Goal: Transaction & Acquisition: Book appointment/travel/reservation

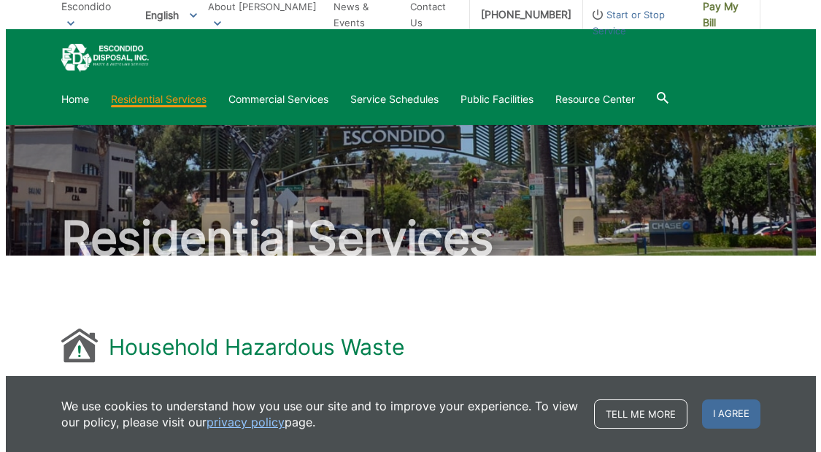
scroll to position [1117, 0]
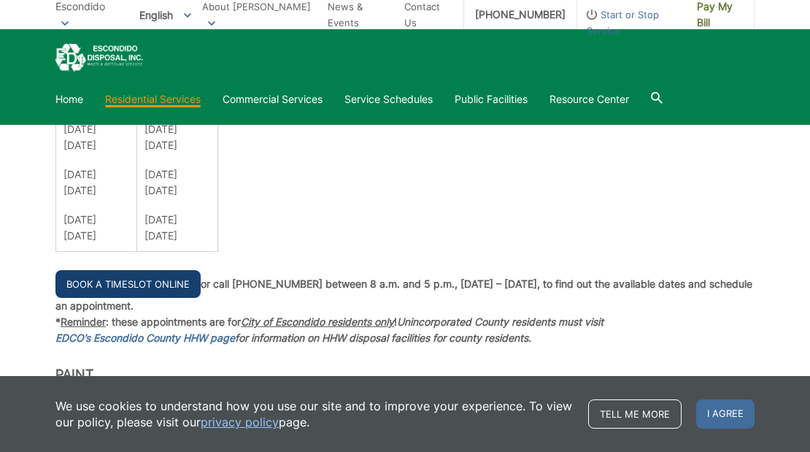
click at [141, 283] on link "Book a Timeslot Online" at bounding box center [127, 284] width 145 height 28
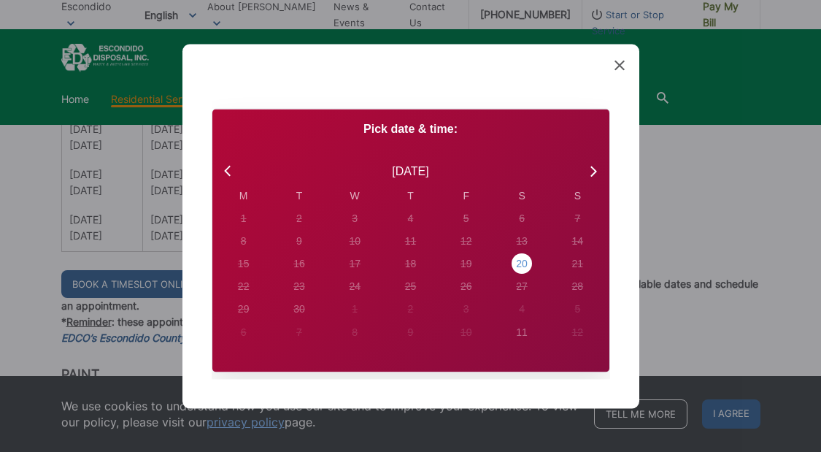
click at [247, 226] on div "20" at bounding box center [244, 217] width 6 height 15
radio input "true"
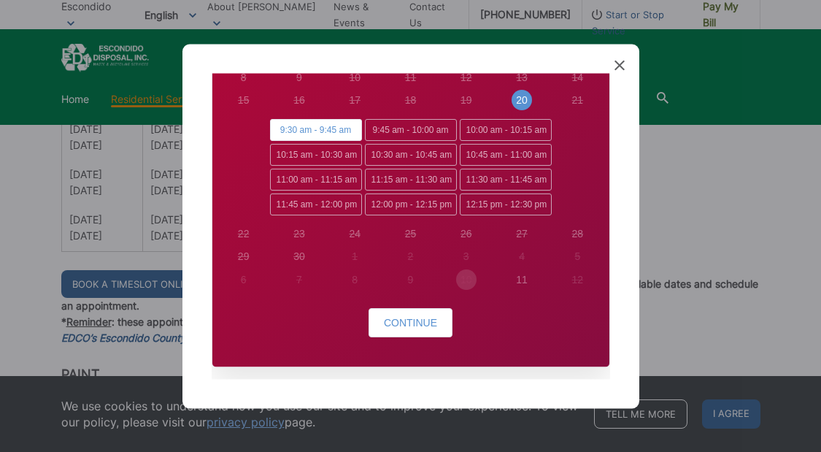
scroll to position [186, 0]
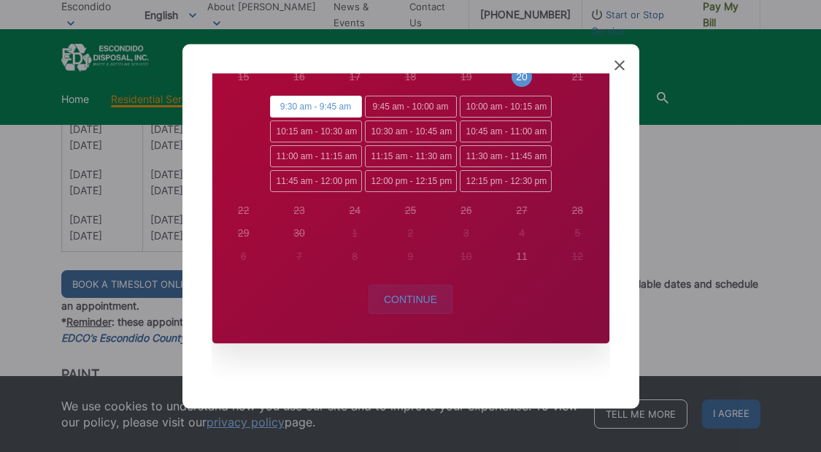
click at [421, 305] on button "Continue" at bounding box center [411, 299] width 84 height 29
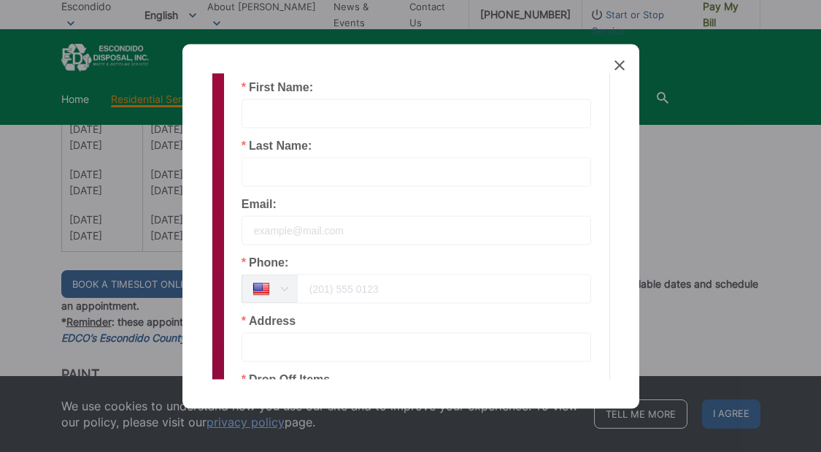
click at [307, 115] on input "text" at bounding box center [417, 113] width 350 height 29
type input "MARK"
type input "PALMA"
click at [304, 232] on input "lightingbulb64@gmail.com" at bounding box center [417, 229] width 350 height 29
type input "lightingvolt64@gmail.com"
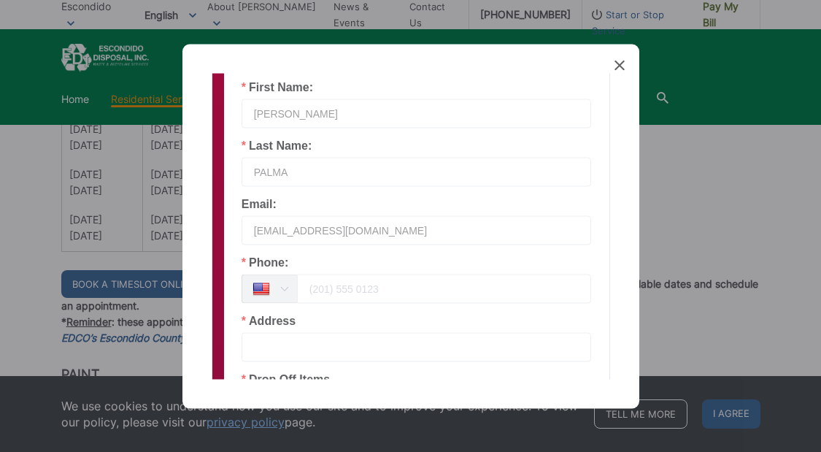
click at [317, 293] on input "tel" at bounding box center [444, 288] width 295 height 29
type input "7602125367"
click at [300, 352] on input "text" at bounding box center [417, 346] width 350 height 29
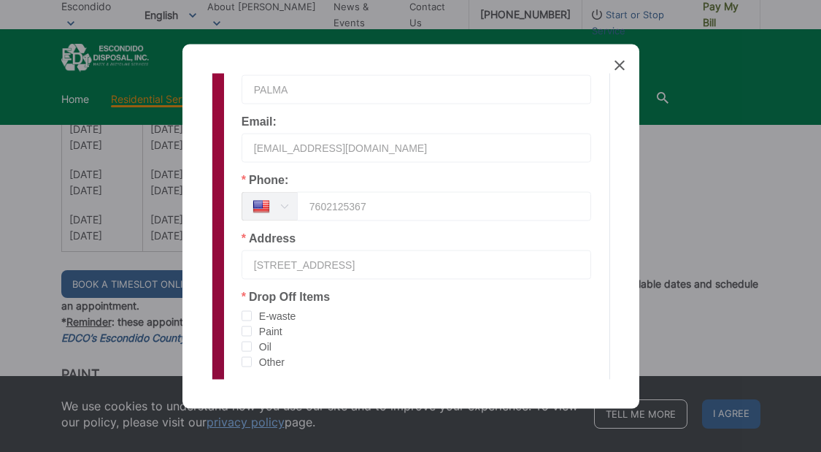
scroll to position [332, 0]
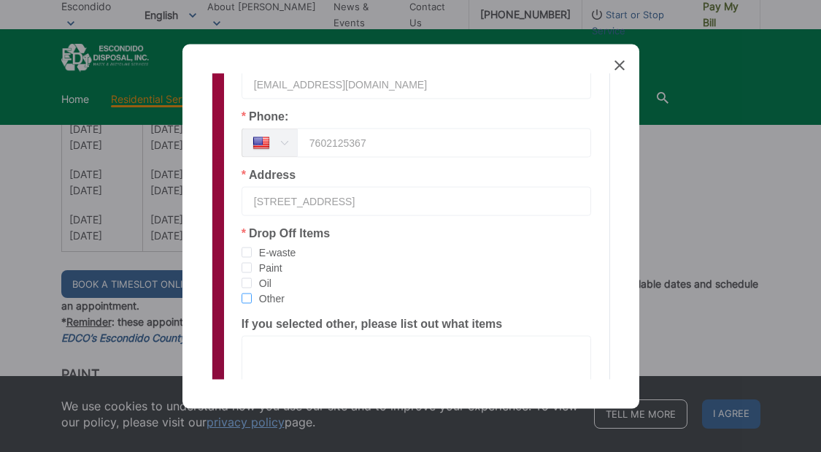
type input "710 E 5TH AVE, ESC 92025"
click at [246, 298] on span "checkbox-group" at bounding box center [247, 298] width 10 height 10
click at [252, 293] on input "Other" at bounding box center [252, 293] width 0 height 0
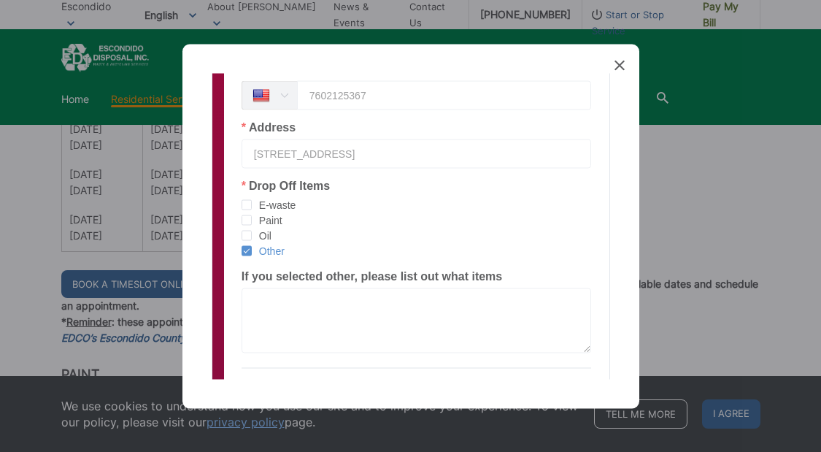
scroll to position [405, 0]
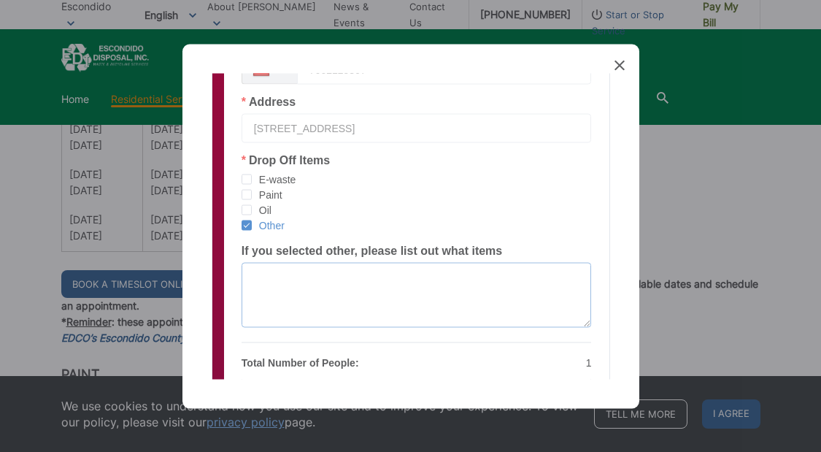
click at [264, 275] on textarea at bounding box center [417, 294] width 350 height 65
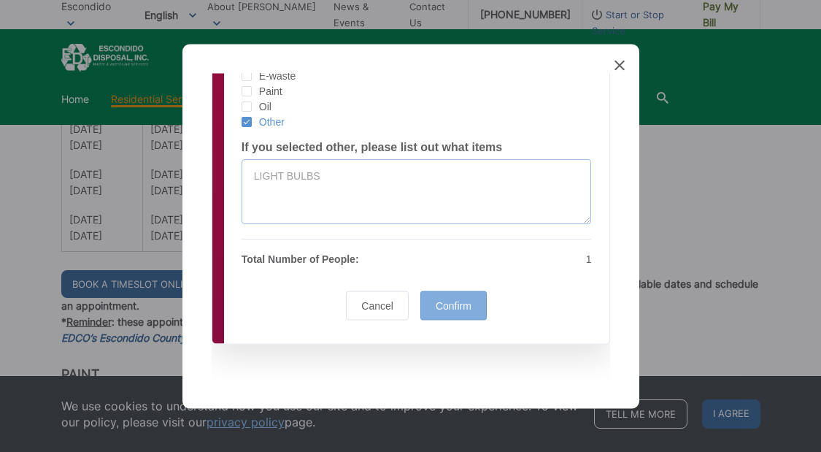
type textarea "LIGHT BULBS"
click at [436, 304] on span "Confirm" at bounding box center [454, 305] width 36 height 12
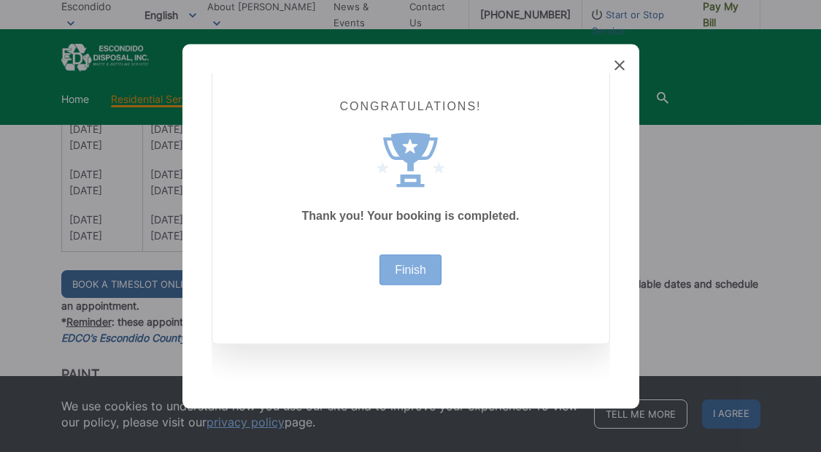
scroll to position [36, 0]
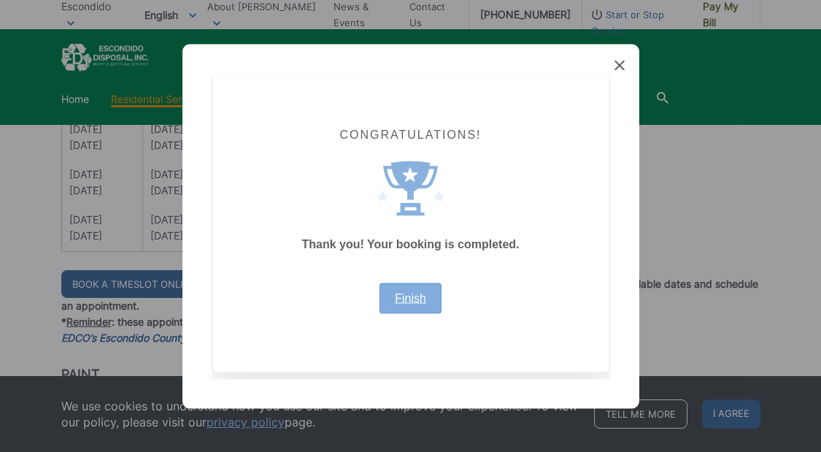
click at [407, 299] on link "Finish" at bounding box center [410, 298] width 31 height 12
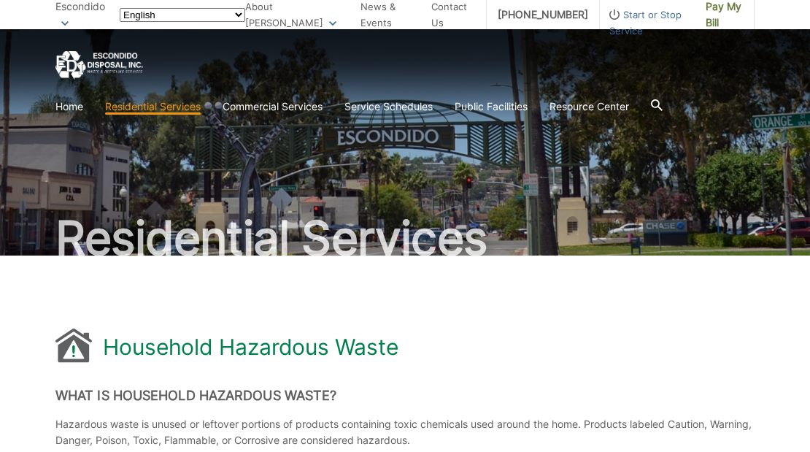
scroll to position [1117, 0]
